Goal: Information Seeking & Learning: Learn about a topic

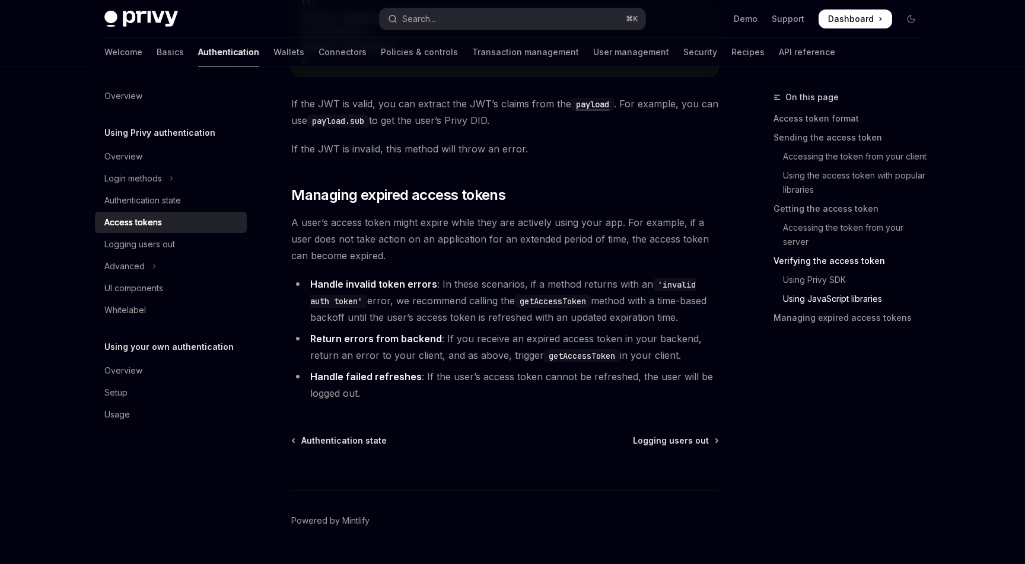
scroll to position [3148, 0]
click at [153, 266] on icon "Toggle Advanced section" at bounding box center [154, 266] width 5 height 14
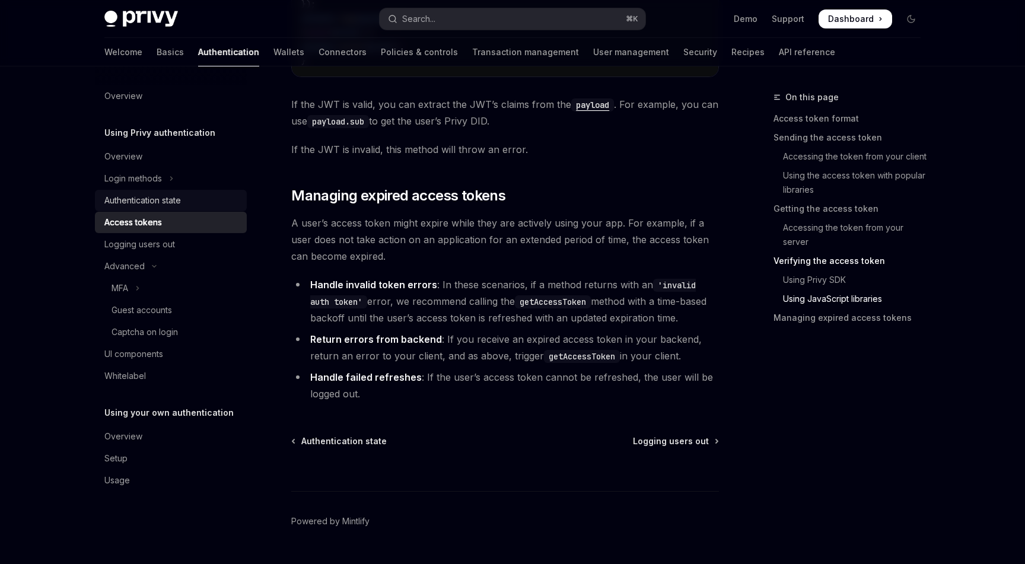
click at [156, 204] on div "Authentication state" at bounding box center [142, 200] width 77 height 14
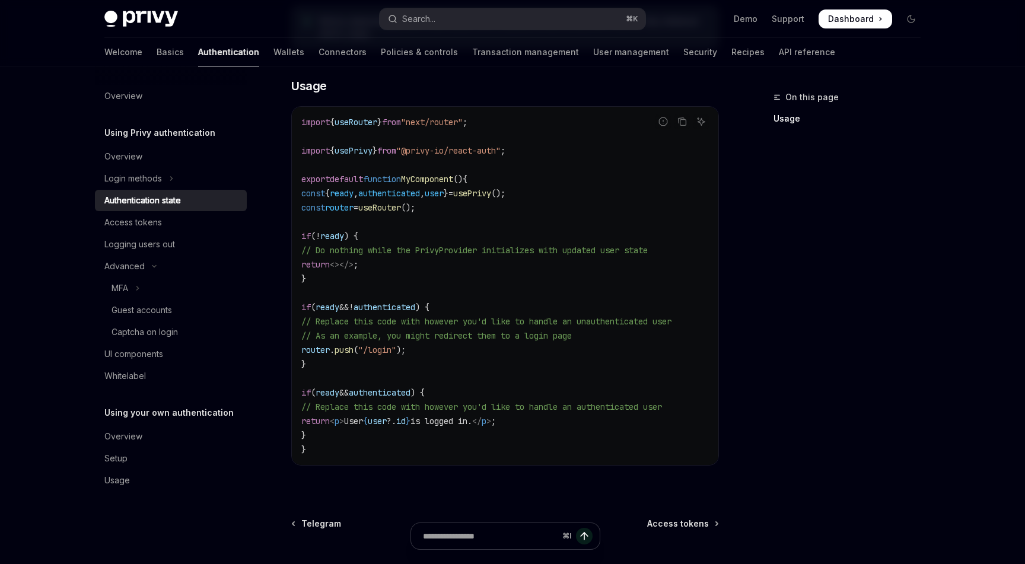
scroll to position [345, 0]
click at [691, 525] on div "⌘ I" at bounding box center [505, 542] width 428 height 44
click at [676, 527] on div "⌘ I" at bounding box center [505, 542] width 428 height 44
click at [719, 528] on div "Using Privy authentication Authentication state OpenAI Open in ChatGPT OpenAI O…" at bounding box center [393, 211] width 655 height 930
click at [730, 493] on div "On this page Usage Using Privy authentication Authentication state OpenAI Open …" at bounding box center [512, 199] width 835 height 954
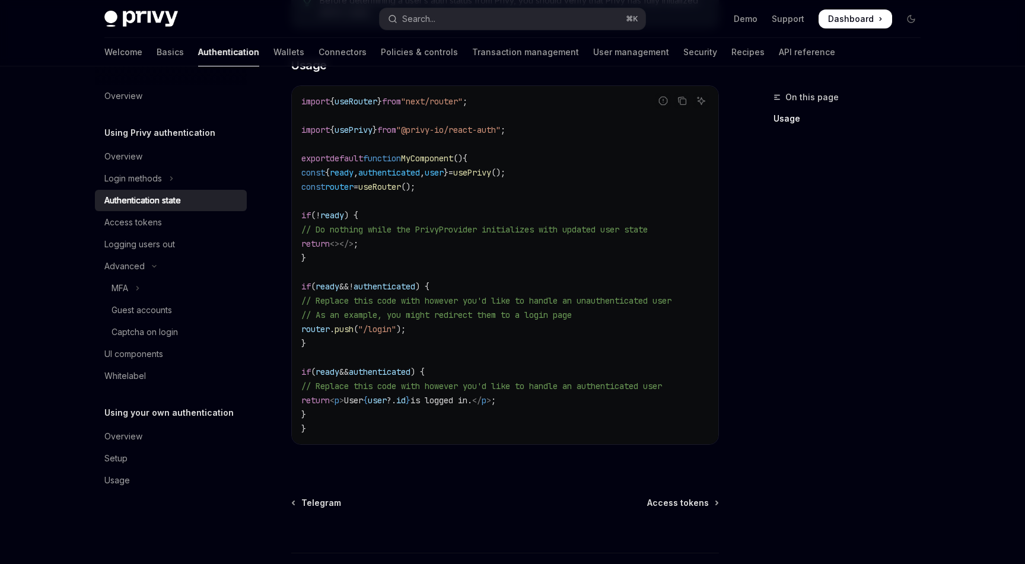
scroll to position [380, 0]
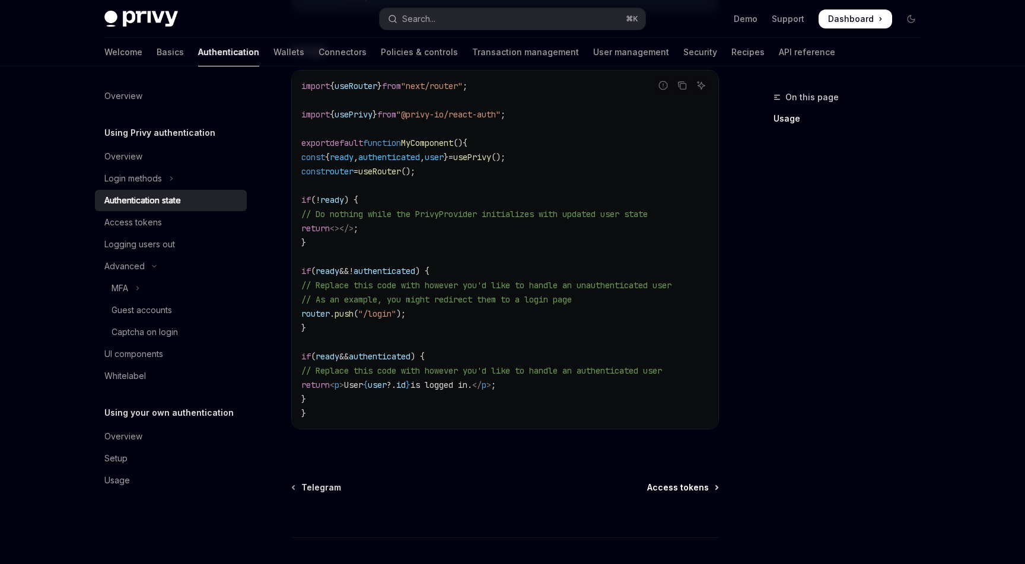
click at [696, 493] on span "Access tokens" at bounding box center [678, 488] width 62 height 12
type textarea "*"
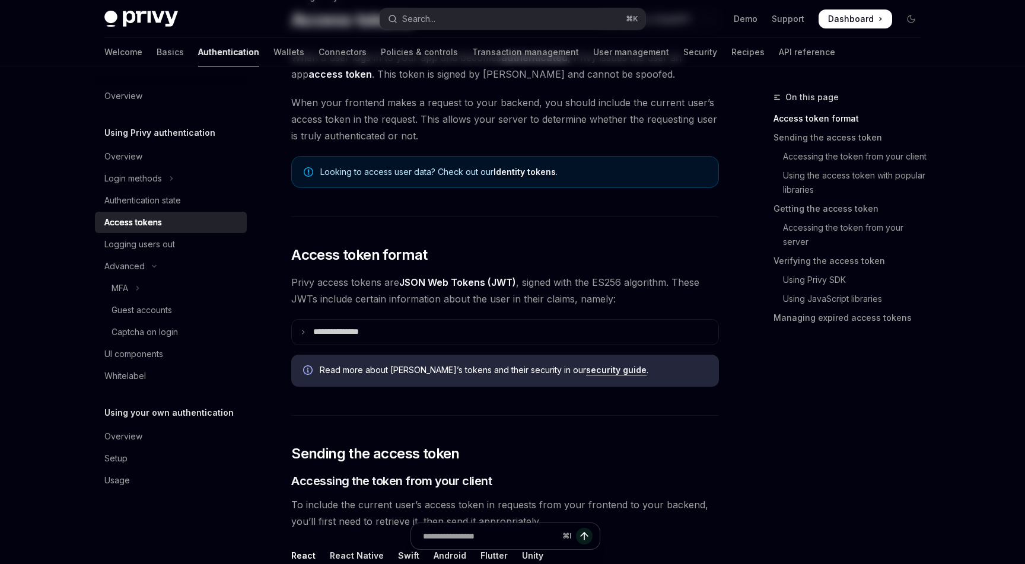
scroll to position [129, 0]
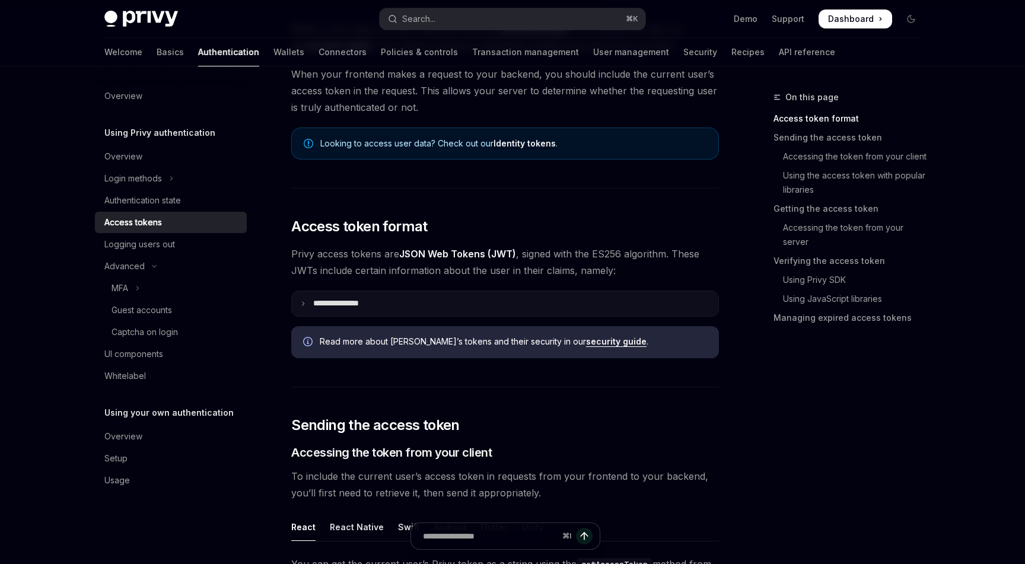
click at [295, 305] on summary "**********" at bounding box center [505, 303] width 426 height 25
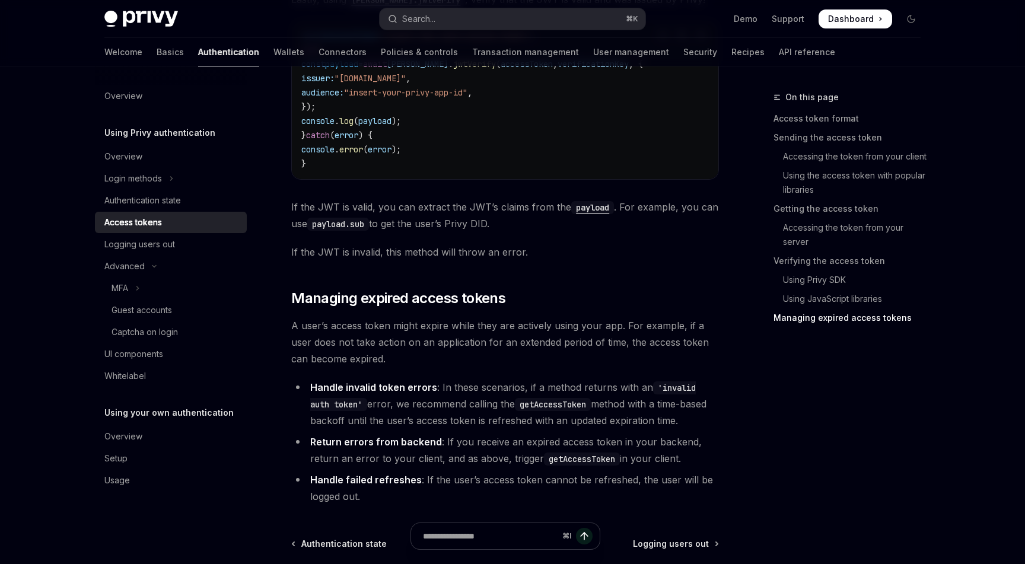
scroll to position [3515, 0]
